Goal: Navigation & Orientation: Understand site structure

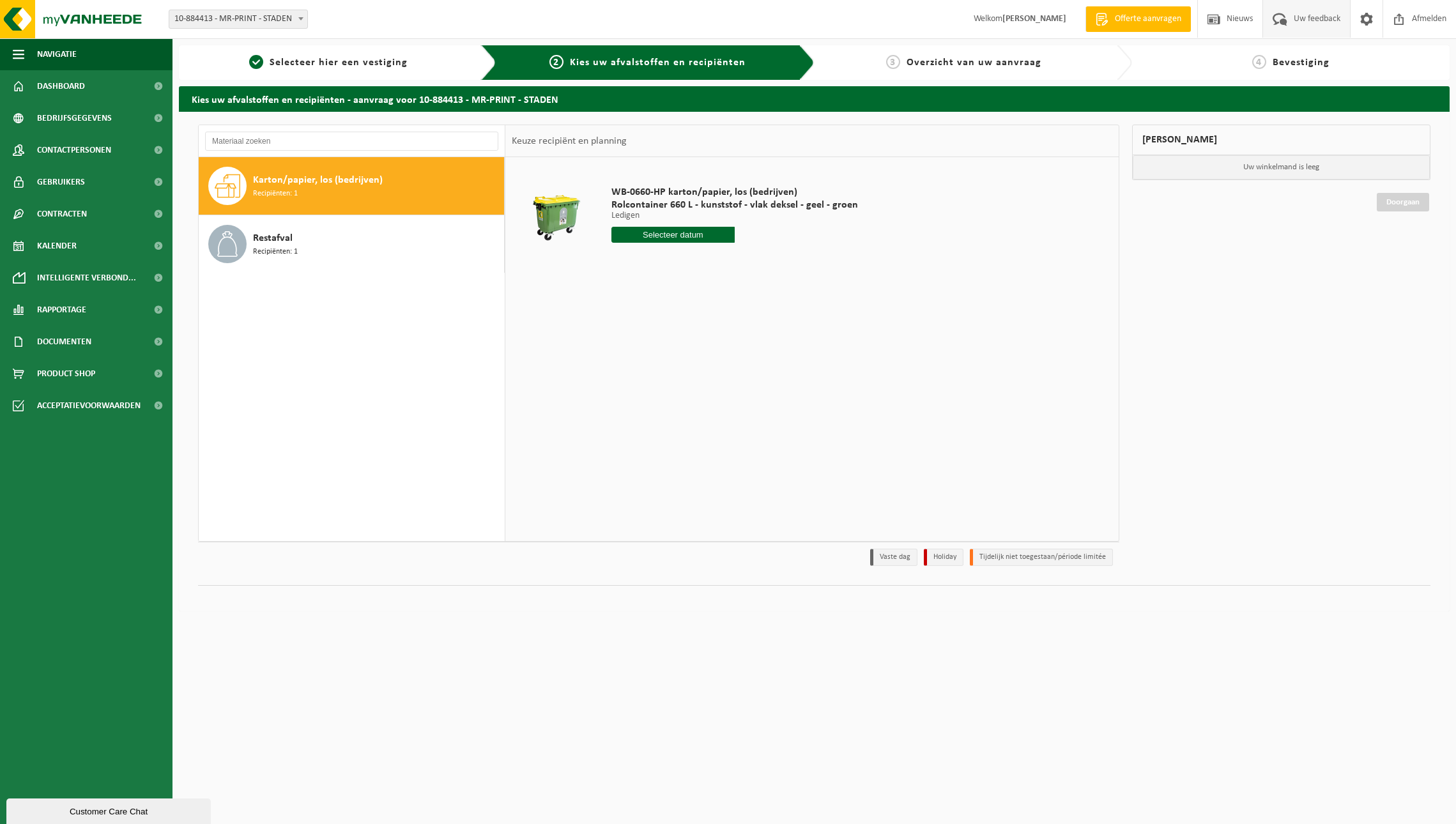
click at [1315, 19] on span "Uw feedback" at bounding box center [1317, 19] width 53 height 38
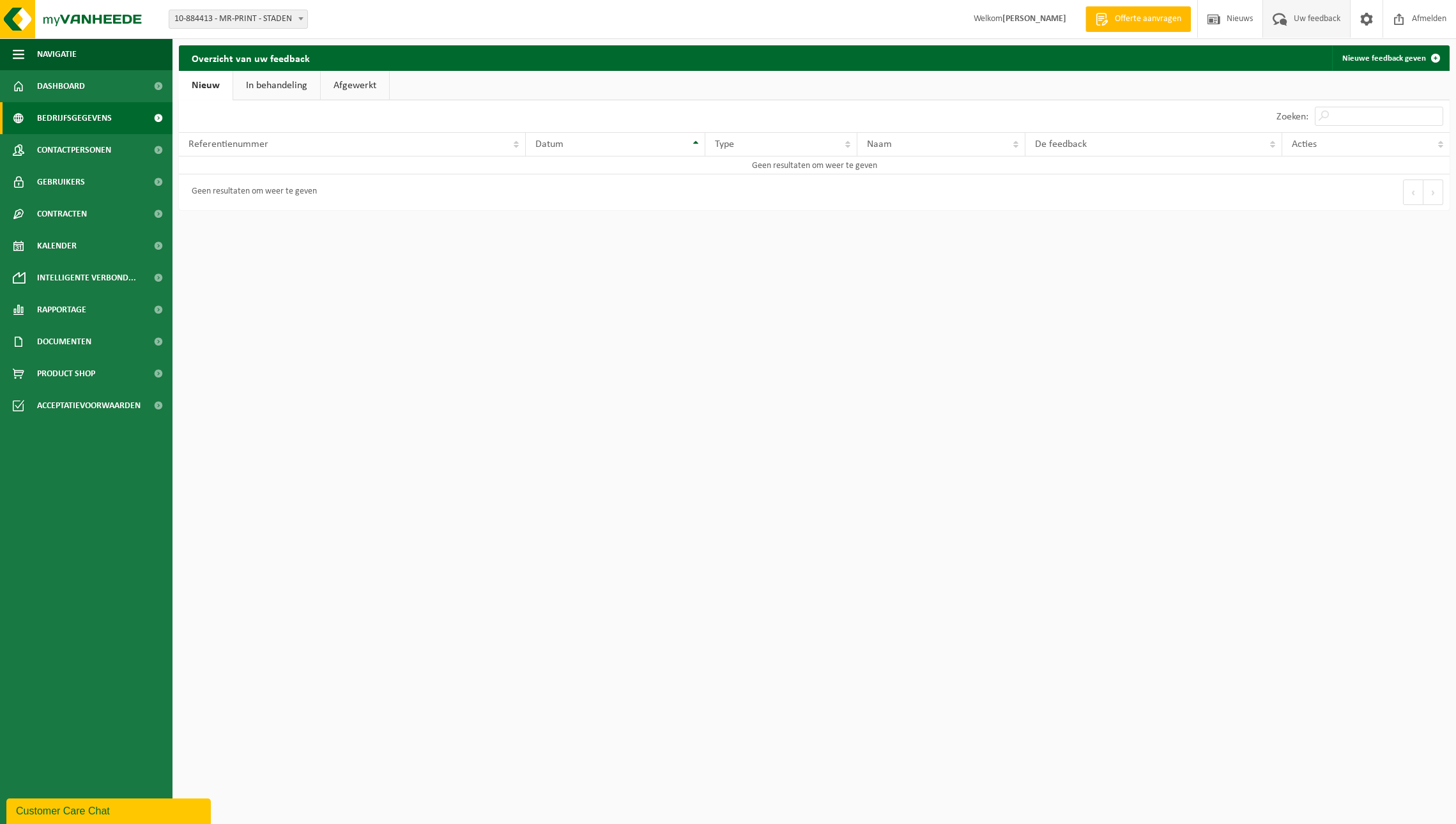
click at [103, 112] on span "Bedrijfsgegevens" at bounding box center [74, 118] width 75 height 32
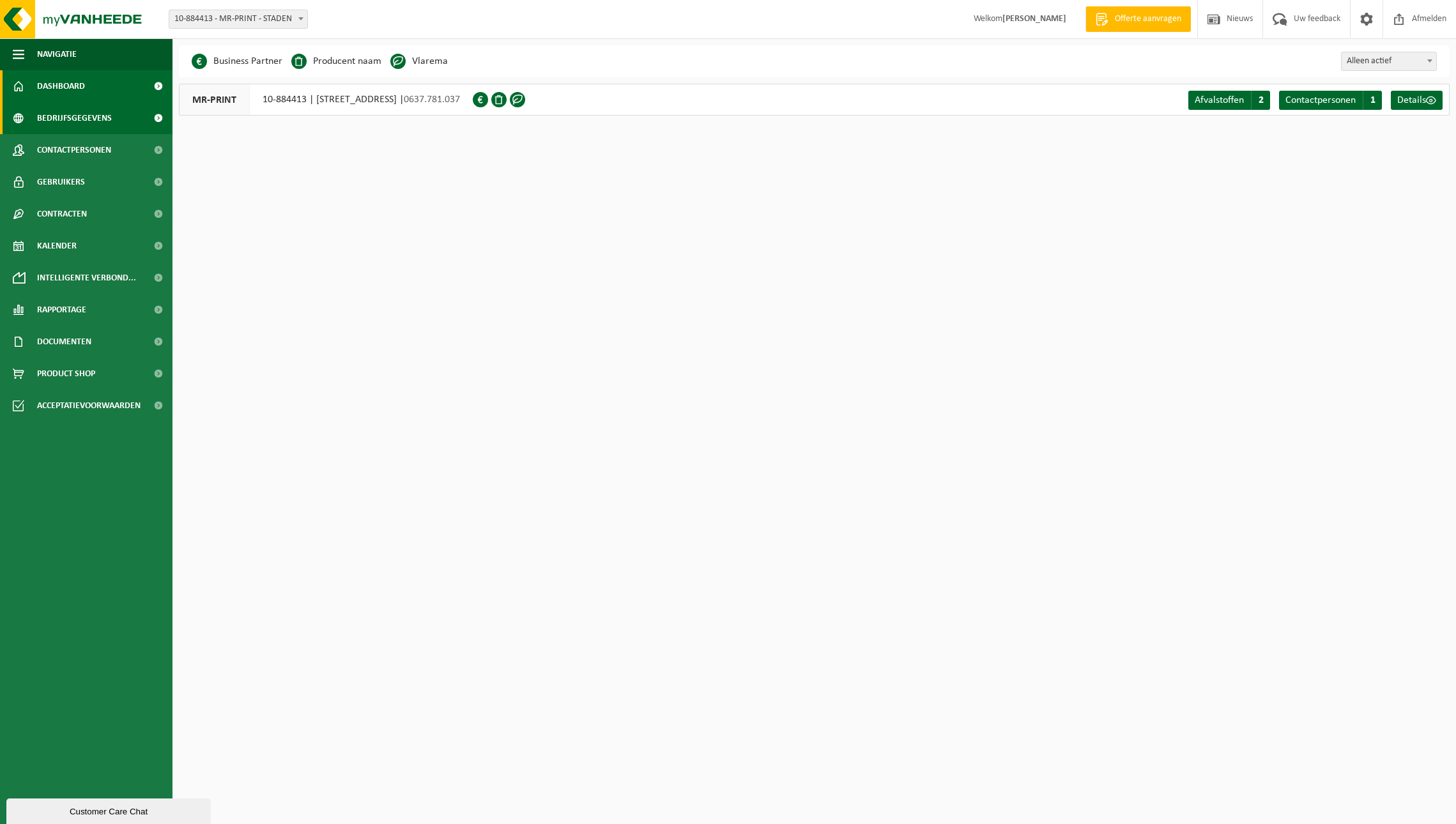
click at [96, 90] on link "Dashboard" at bounding box center [86, 86] width 172 height 32
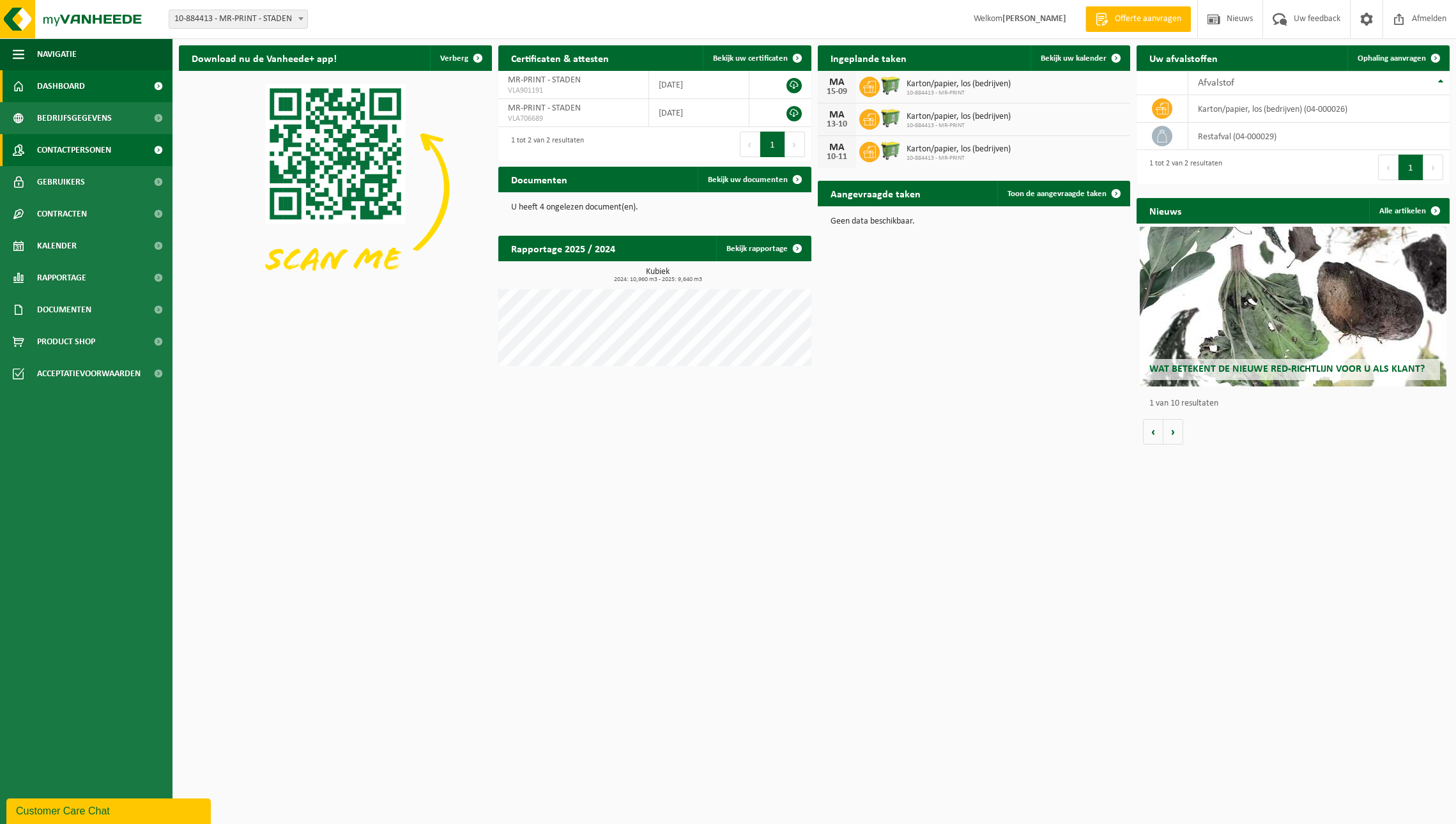
click at [106, 145] on span "Contactpersonen" at bounding box center [74, 150] width 74 height 32
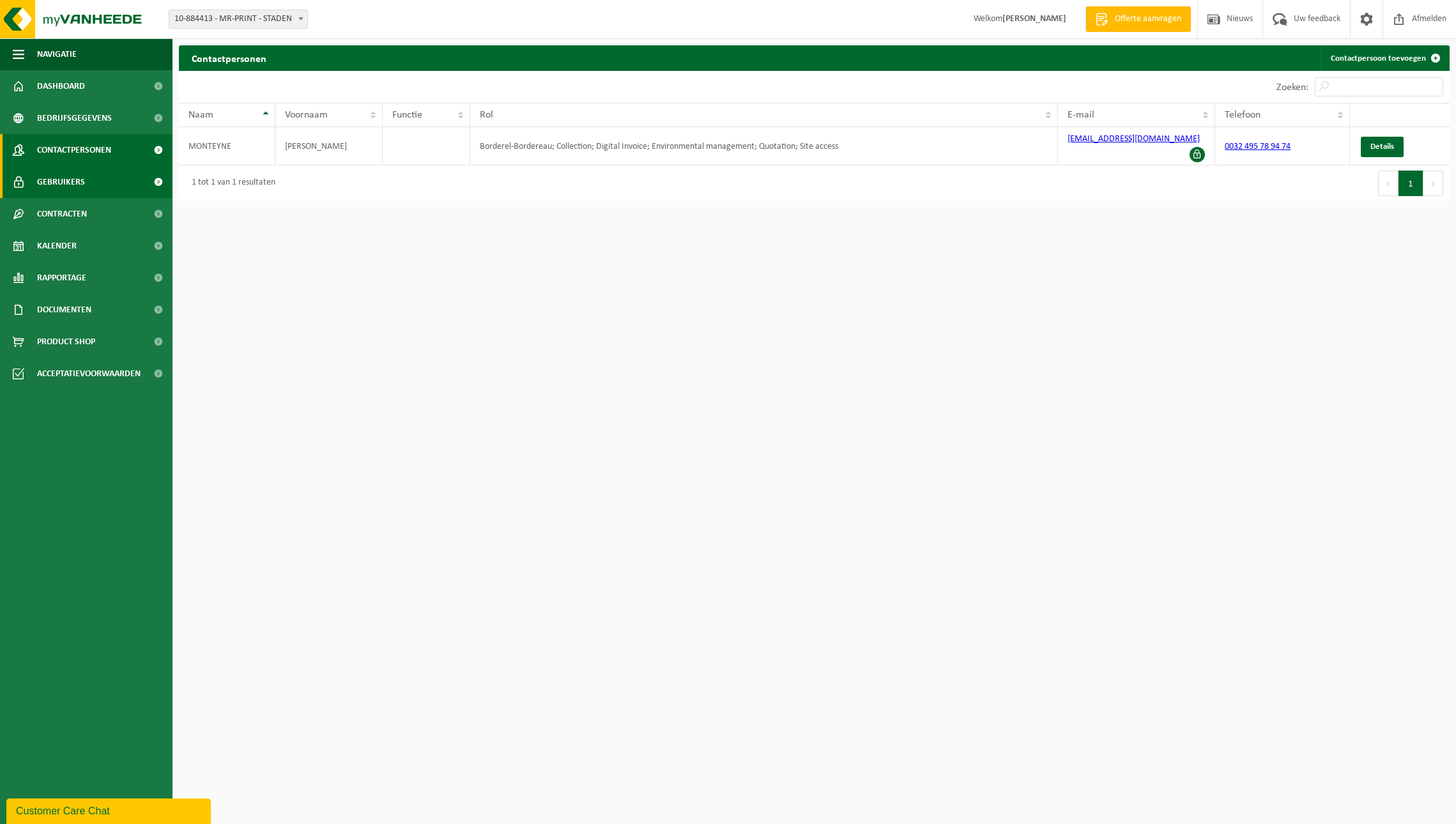
click at [96, 187] on link "Gebruikers" at bounding box center [86, 182] width 172 height 32
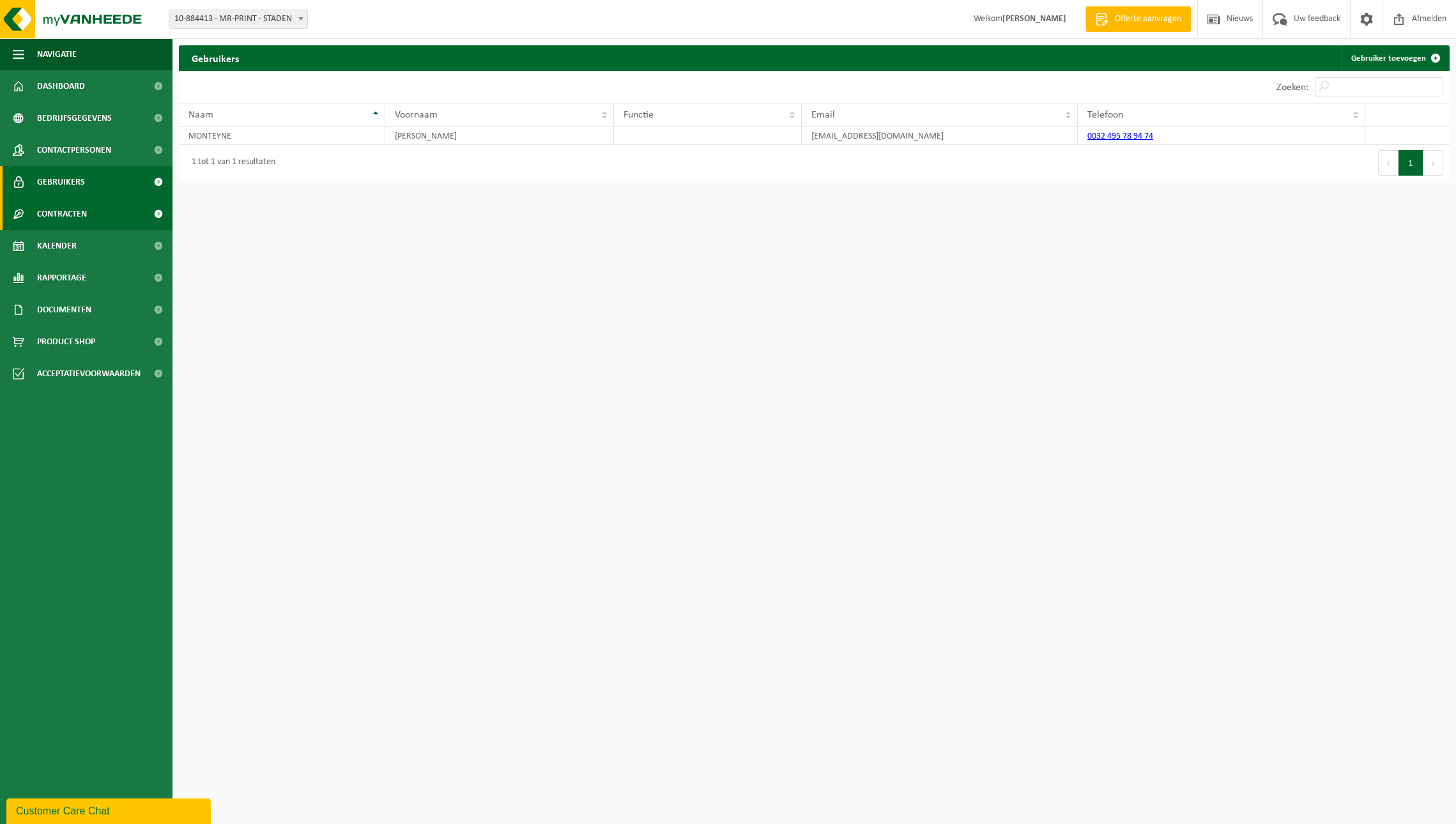
click at [83, 211] on span "Contracten" at bounding box center [62, 214] width 50 height 32
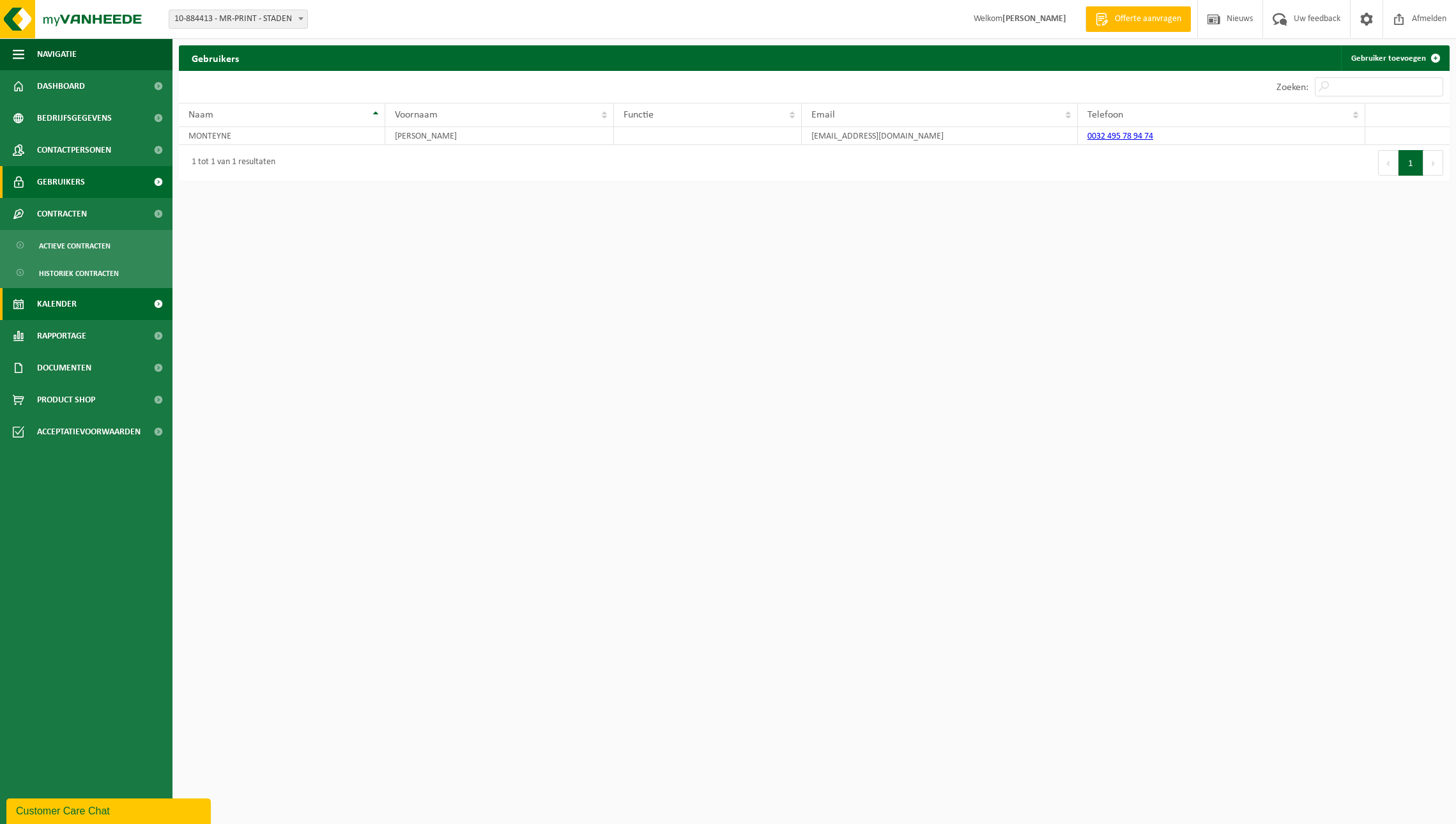
click at [73, 304] on span "Kalender" at bounding box center [57, 304] width 40 height 32
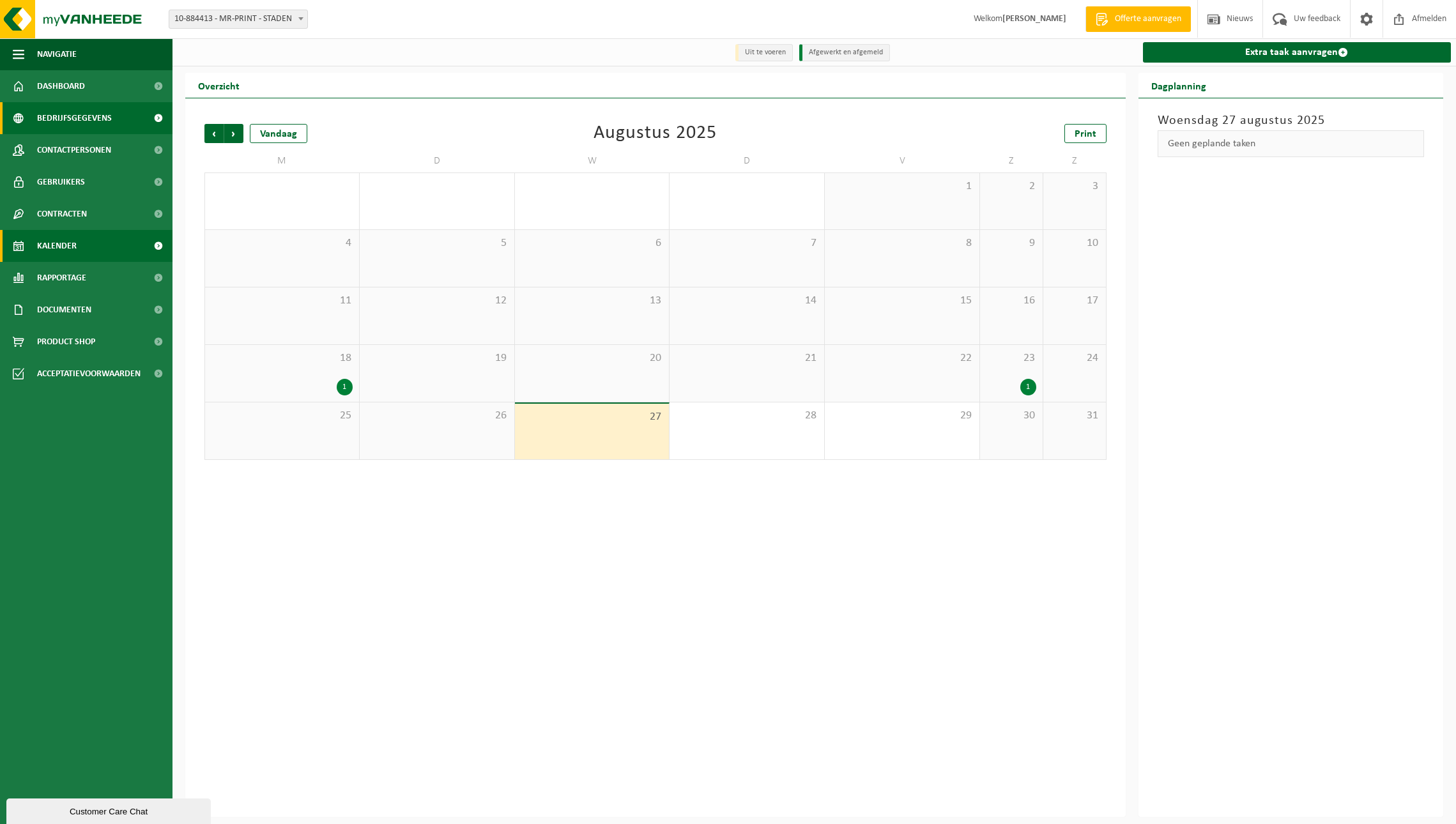
click at [93, 117] on span "Bedrijfsgegevens" at bounding box center [74, 118] width 75 height 32
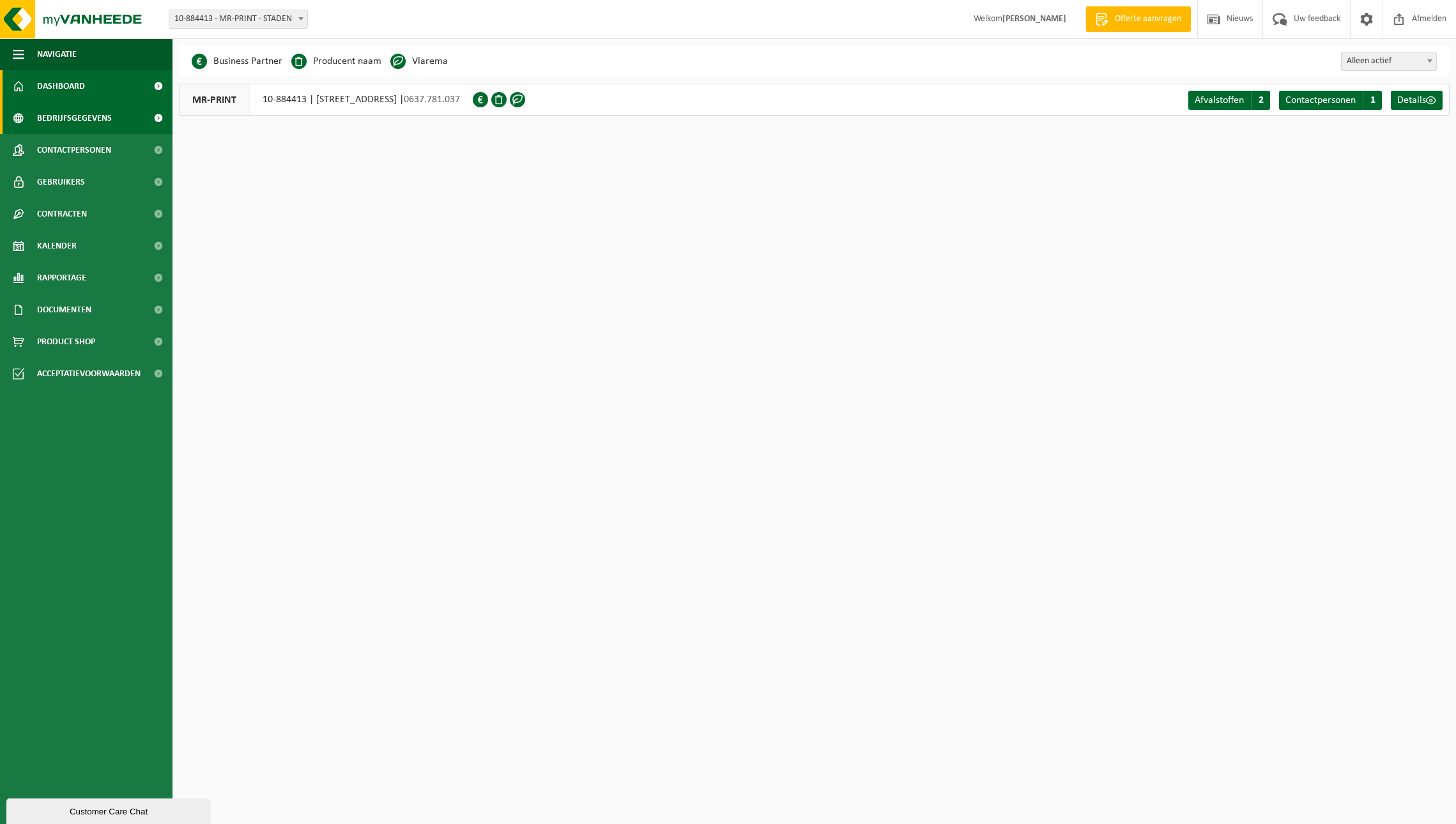
click at [93, 83] on link "Dashboard" at bounding box center [86, 86] width 172 height 32
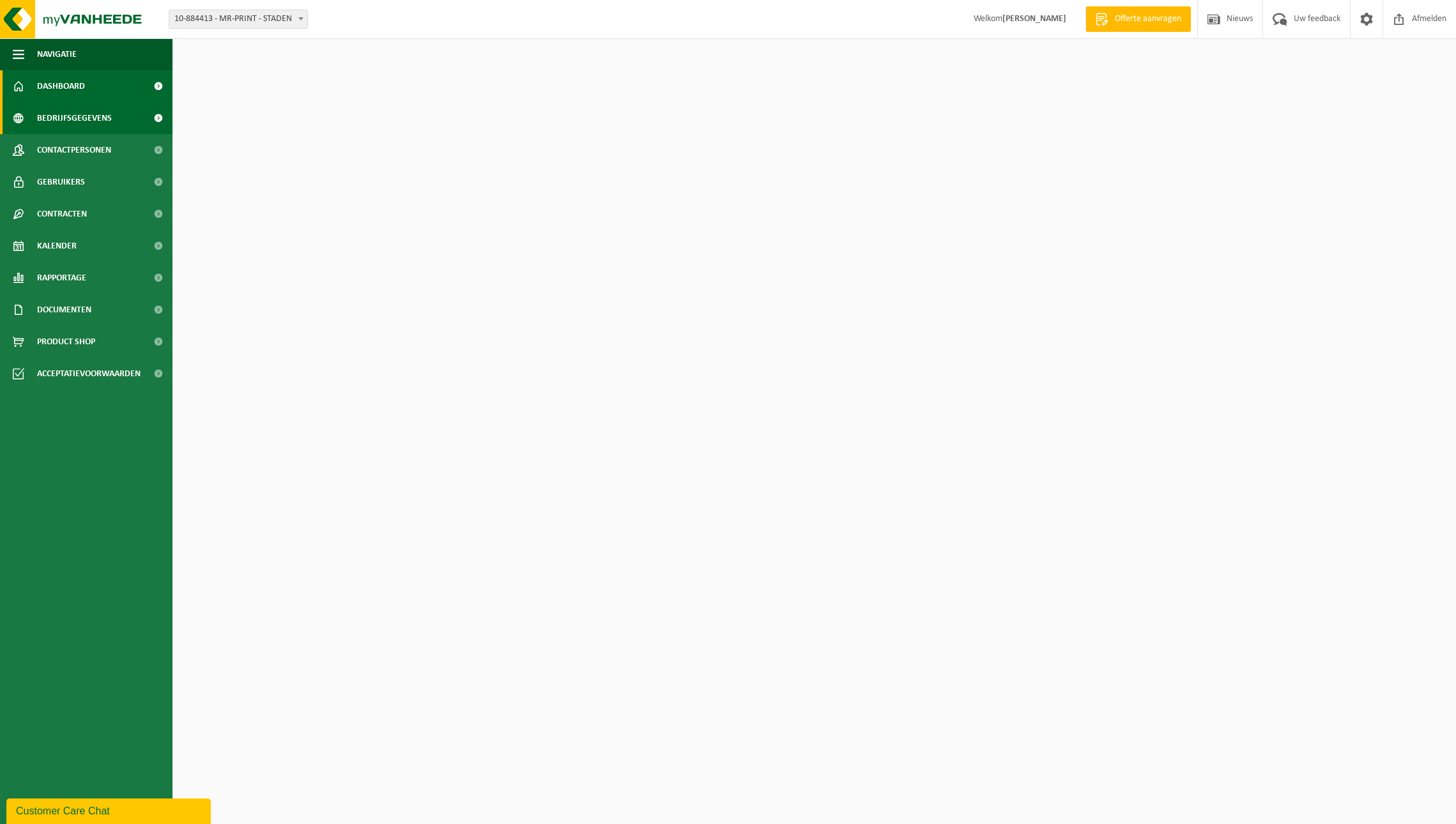
click at [93, 115] on span "Bedrijfsgegevens" at bounding box center [74, 118] width 75 height 32
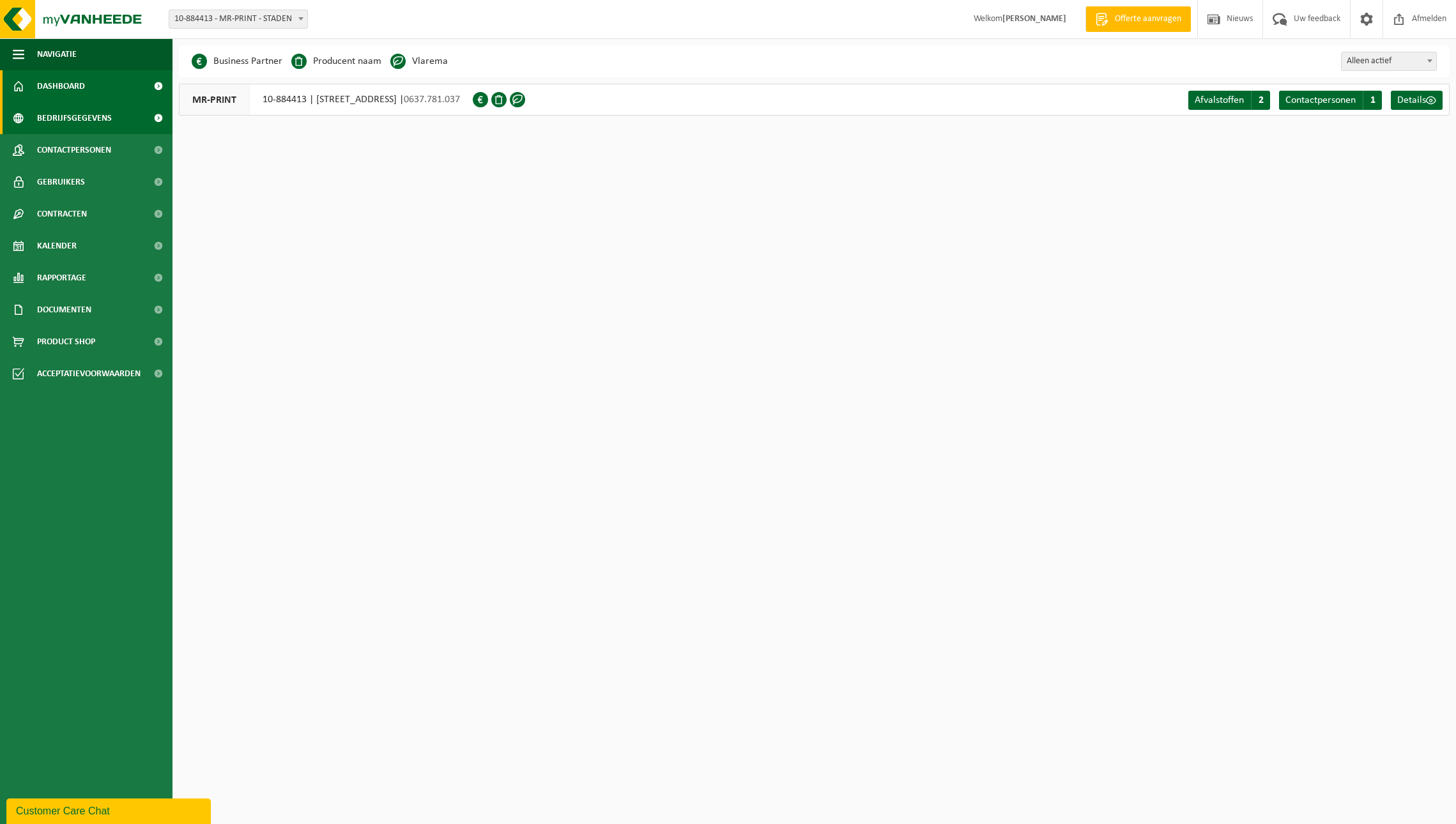
click at [97, 89] on link "Dashboard" at bounding box center [86, 86] width 172 height 32
